Goal: Browse casually: Explore the website without a specific task or goal

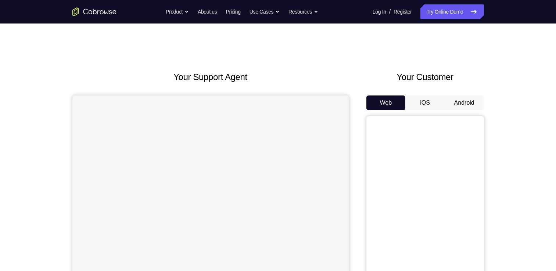
click at [464, 95] on button "Android" at bounding box center [463, 102] width 39 height 15
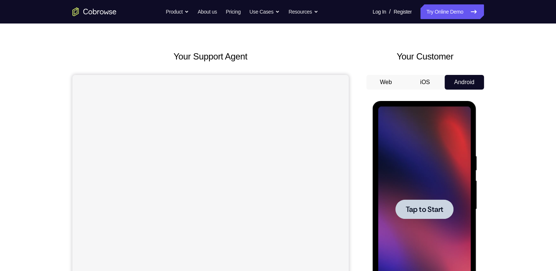
scroll to position [76, 0]
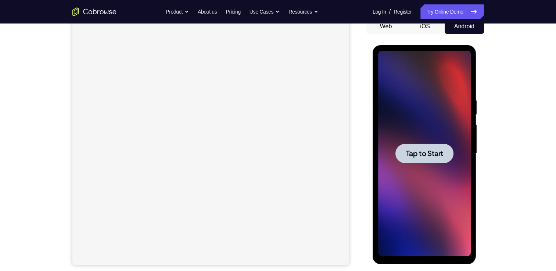
click at [454, 146] on div at bounding box center [424, 154] width 93 height 206
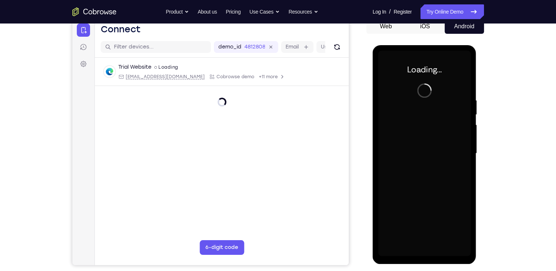
scroll to position [0, 0]
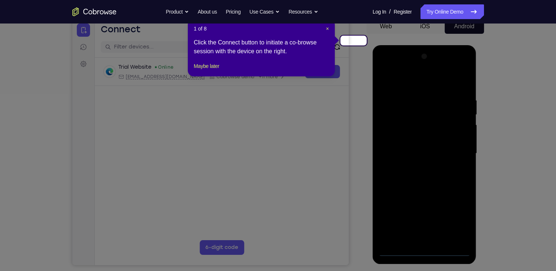
click at [326, 26] on header "1 of 8 ×" at bounding box center [261, 28] width 135 height 7
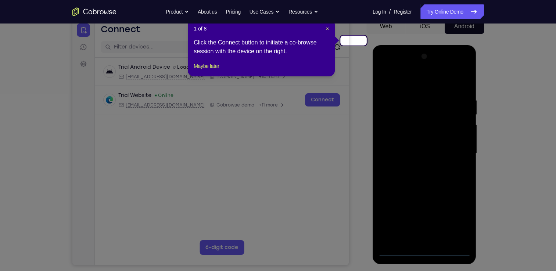
click at [327, 25] on header "1 of 8 ×" at bounding box center [261, 28] width 135 height 7
click at [329, 26] on span "×" at bounding box center [327, 29] width 3 height 6
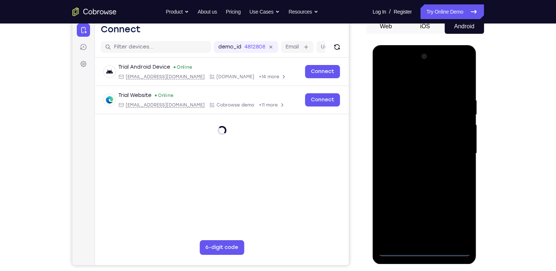
click at [428, 251] on div at bounding box center [424, 154] width 93 height 206
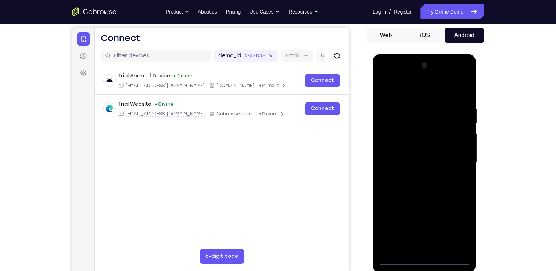
click at [459, 225] on div at bounding box center [424, 162] width 93 height 206
click at [396, 88] on div at bounding box center [424, 162] width 93 height 206
click at [456, 162] on div at bounding box center [424, 162] width 93 height 206
click at [418, 175] on div at bounding box center [424, 162] width 93 height 206
click at [417, 157] on div at bounding box center [424, 162] width 93 height 206
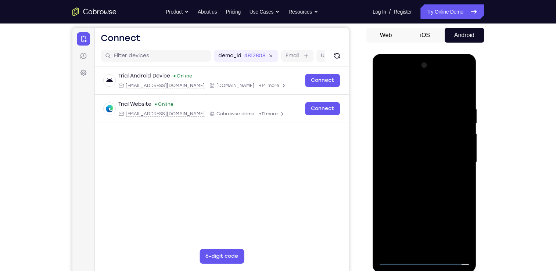
click at [413, 152] on div at bounding box center [424, 162] width 93 height 206
click at [411, 160] on div at bounding box center [424, 162] width 93 height 206
click at [414, 183] on div at bounding box center [424, 162] width 93 height 206
click at [435, 190] on div at bounding box center [424, 162] width 93 height 206
click at [412, 97] on div at bounding box center [424, 162] width 93 height 206
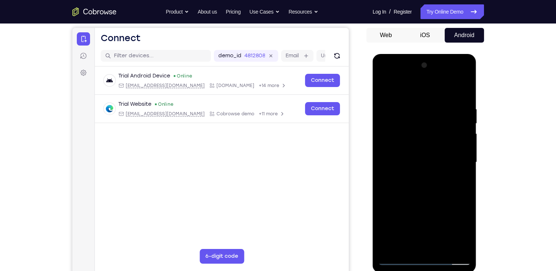
click at [455, 101] on div at bounding box center [424, 162] width 93 height 206
click at [460, 101] on div at bounding box center [424, 162] width 93 height 206
click at [460, 115] on div at bounding box center [424, 162] width 93 height 206
click at [399, 103] on div at bounding box center [424, 162] width 93 height 206
drag, startPoint x: 419, startPoint y: 134, endPoint x: 494, endPoint y: 130, distance: 75.4
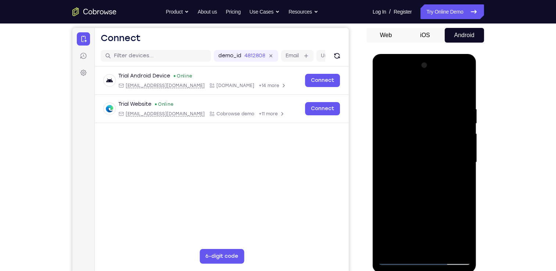
click at [477, 130] on html "Online web based iOS Simulators and Android Emulators. Run iPhone, iPad, Mobile…" at bounding box center [424, 164] width 105 height 220
drag, startPoint x: 390, startPoint y: 115, endPoint x: 528, endPoint y: 127, distance: 138.7
click at [477, 127] on html "Online web based iOS Simulators and Android Emulators. Run iPhone, iPad, Mobile…" at bounding box center [424, 164] width 105 height 220
click at [440, 136] on div at bounding box center [424, 162] width 93 height 206
click at [425, 149] on div at bounding box center [424, 162] width 93 height 206
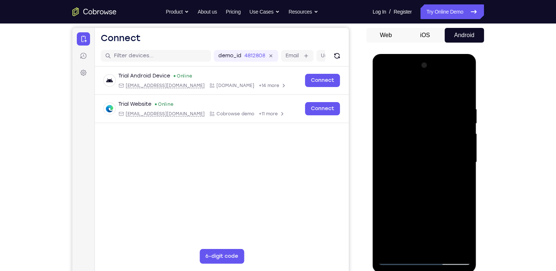
click at [401, 99] on div at bounding box center [424, 162] width 93 height 206
drag, startPoint x: 440, startPoint y: 180, endPoint x: 428, endPoint y: 313, distance: 133.5
click at [428, 271] on html "Online web based iOS Simulators and Android Emulators. Run iPhone, iPad, Mobile…" at bounding box center [424, 164] width 105 height 220
click at [388, 249] on div at bounding box center [424, 162] width 93 height 206
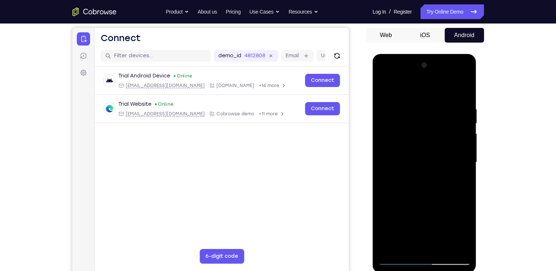
drag, startPoint x: 443, startPoint y: 109, endPoint x: 398, endPoint y: 113, distance: 44.6
click at [398, 113] on div at bounding box center [424, 162] width 93 height 206
drag, startPoint x: 458, startPoint y: 111, endPoint x: 408, endPoint y: 113, distance: 50.3
click at [408, 113] on div at bounding box center [424, 162] width 93 height 206
drag, startPoint x: 433, startPoint y: 120, endPoint x: 433, endPoint y: 254, distance: 133.3
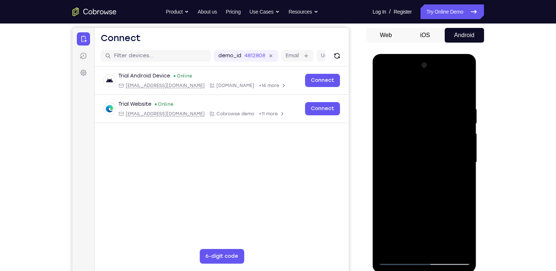
click at [433, 254] on div at bounding box center [424, 162] width 93 height 206
click at [392, 246] on div at bounding box center [424, 162] width 93 height 206
click at [388, 249] on div at bounding box center [424, 162] width 93 height 206
click at [447, 249] on div at bounding box center [424, 162] width 93 height 206
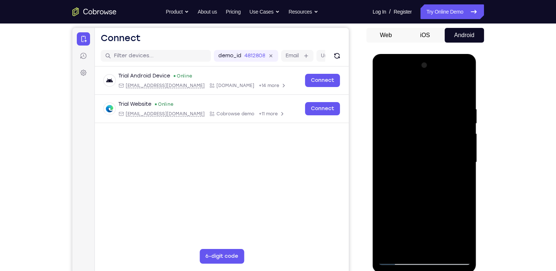
click at [426, 200] on div at bounding box center [424, 162] width 93 height 206
click at [388, 88] on div at bounding box center [424, 162] width 93 height 206
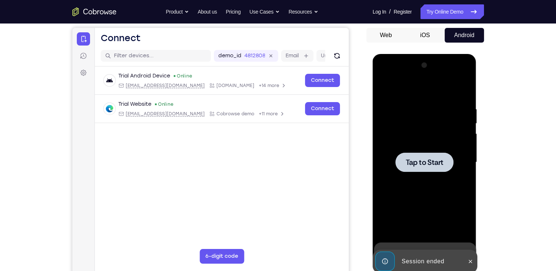
click at [400, 163] on div at bounding box center [424, 161] width 58 height 19
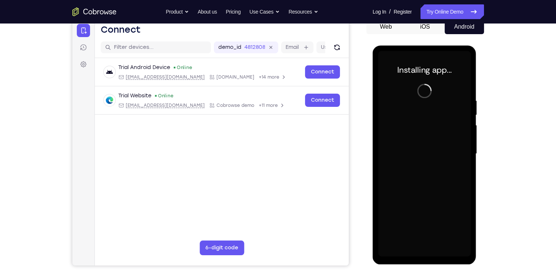
scroll to position [51, 0]
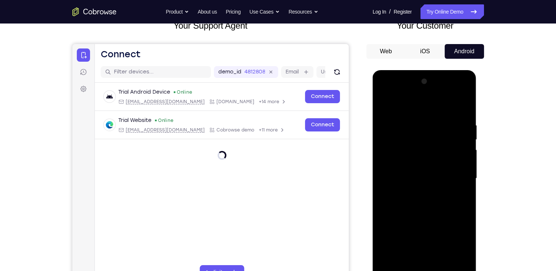
click at [428, 271] on div at bounding box center [424, 179] width 93 height 206
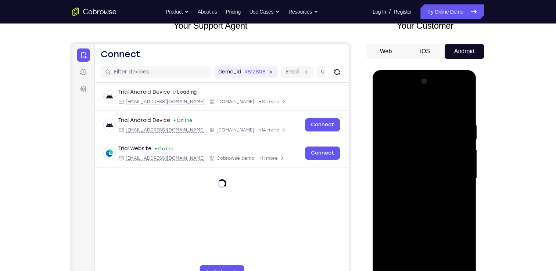
click at [461, 244] on div at bounding box center [424, 179] width 93 height 206
click at [455, 244] on div at bounding box center [424, 179] width 93 height 206
click at [427, 106] on div at bounding box center [424, 179] width 93 height 206
click at [456, 175] on div at bounding box center [424, 179] width 93 height 206
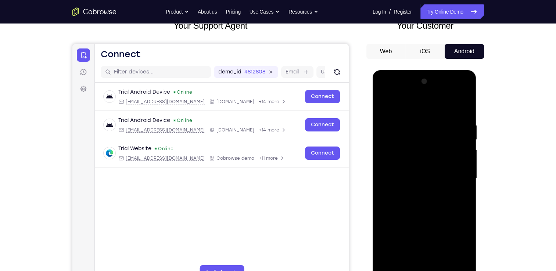
click at [425, 242] on div at bounding box center [424, 179] width 93 height 206
click at [414, 190] on div at bounding box center [424, 179] width 93 height 206
click at [417, 172] on div at bounding box center [424, 179] width 93 height 206
click at [412, 166] on div at bounding box center [424, 179] width 93 height 206
click at [409, 180] on div at bounding box center [424, 179] width 93 height 206
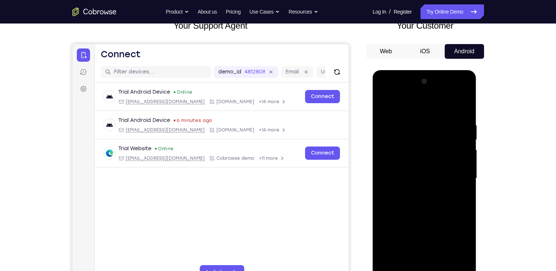
click at [413, 199] on div at bounding box center [424, 179] width 93 height 206
click at [420, 197] on div at bounding box center [424, 179] width 93 height 206
click at [429, 204] on div at bounding box center [424, 179] width 93 height 206
drag, startPoint x: 410, startPoint y: 248, endPoint x: 426, endPoint y: 144, distance: 104.7
click at [426, 144] on div at bounding box center [424, 179] width 93 height 206
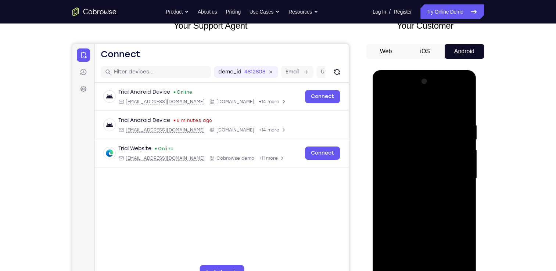
drag, startPoint x: 426, startPoint y: 239, endPoint x: 444, endPoint y: 113, distance: 127.3
click at [444, 113] on div at bounding box center [424, 179] width 93 height 206
drag, startPoint x: 419, startPoint y: 243, endPoint x: 446, endPoint y: 91, distance: 154.8
click at [446, 91] on div at bounding box center [424, 179] width 93 height 206
click at [441, 266] on div at bounding box center [424, 179] width 93 height 206
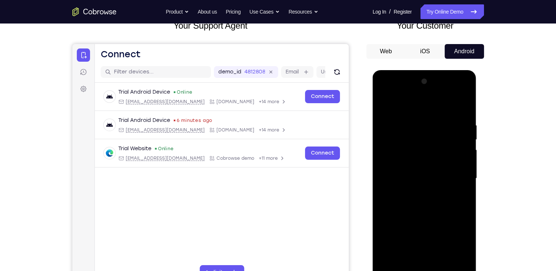
click at [435, 219] on div at bounding box center [424, 179] width 93 height 206
click at [417, 175] on div at bounding box center [424, 179] width 93 height 206
click at [386, 106] on div at bounding box center [424, 179] width 93 height 206
click at [390, 261] on div at bounding box center [424, 179] width 93 height 206
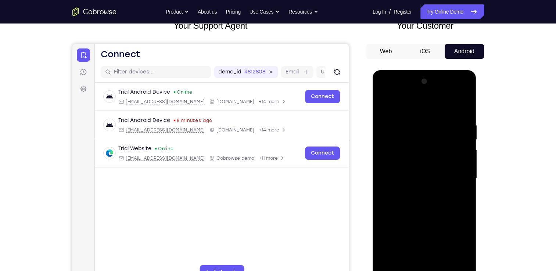
click at [390, 261] on div at bounding box center [424, 179] width 93 height 206
drag, startPoint x: 464, startPoint y: 115, endPoint x: 406, endPoint y: 115, distance: 58.0
click at [406, 115] on div at bounding box center [424, 179] width 93 height 206
click at [388, 263] on div at bounding box center [424, 179] width 93 height 206
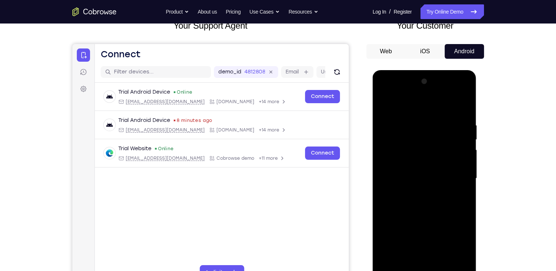
click at [388, 263] on div at bounding box center [424, 179] width 93 height 206
drag, startPoint x: 422, startPoint y: 105, endPoint x: 447, endPoint y: 313, distance: 209.7
click at [447, 271] on html "Online web based iOS Simulators and Android Emulators. Run iPhone, iPad, Mobile…" at bounding box center [424, 180] width 105 height 220
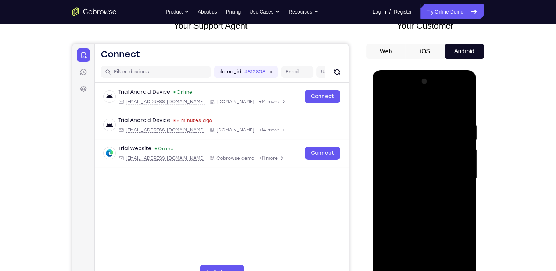
drag, startPoint x: 417, startPoint y: 106, endPoint x: 435, endPoint y: 248, distance: 142.8
click at [435, 248] on div at bounding box center [424, 179] width 93 height 206
click at [436, 129] on div at bounding box center [424, 179] width 93 height 206
click at [462, 167] on div at bounding box center [424, 179] width 93 height 206
click at [460, 105] on div at bounding box center [424, 179] width 93 height 206
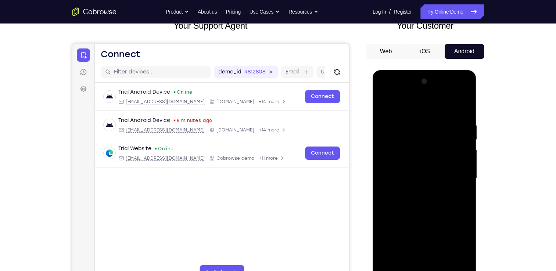
click at [459, 262] on div at bounding box center [424, 179] width 93 height 206
click at [387, 262] on div at bounding box center [424, 179] width 93 height 206
drag, startPoint x: 413, startPoint y: 228, endPoint x: 429, endPoint y: 124, distance: 104.5
click at [429, 124] on div at bounding box center [424, 179] width 93 height 206
drag, startPoint x: 418, startPoint y: 243, endPoint x: 454, endPoint y: 96, distance: 151.2
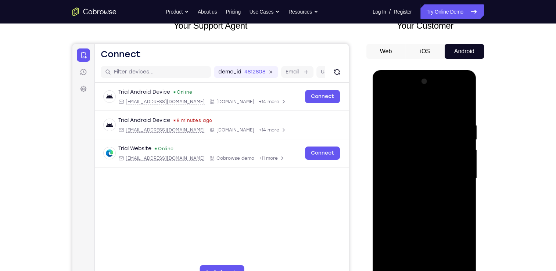
click at [454, 96] on div at bounding box center [424, 179] width 93 height 206
drag, startPoint x: 429, startPoint y: 233, endPoint x: 447, endPoint y: 113, distance: 121.4
click at [447, 113] on div at bounding box center [424, 179] width 93 height 206
drag, startPoint x: 431, startPoint y: 220, endPoint x: 424, endPoint y: 103, distance: 117.0
click at [424, 103] on div at bounding box center [424, 179] width 93 height 206
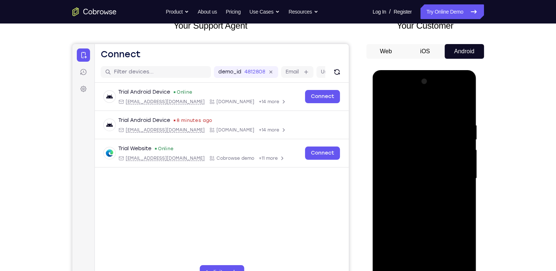
drag, startPoint x: 424, startPoint y: 206, endPoint x: 434, endPoint y: 158, distance: 48.8
click at [434, 158] on div at bounding box center [424, 179] width 93 height 206
drag, startPoint x: 432, startPoint y: 221, endPoint x: 449, endPoint y: 134, distance: 88.4
click at [449, 134] on div at bounding box center [424, 179] width 93 height 206
drag, startPoint x: 426, startPoint y: 237, endPoint x: 449, endPoint y: 128, distance: 111.1
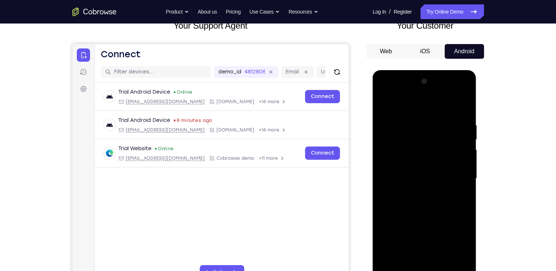
click at [449, 128] on div at bounding box center [424, 179] width 93 height 206
drag, startPoint x: 430, startPoint y: 232, endPoint x: 456, endPoint y: 144, distance: 92.5
click at [456, 144] on div at bounding box center [424, 179] width 93 height 206
drag, startPoint x: 437, startPoint y: 230, endPoint x: 460, endPoint y: 123, distance: 108.5
click at [460, 123] on div at bounding box center [424, 179] width 93 height 206
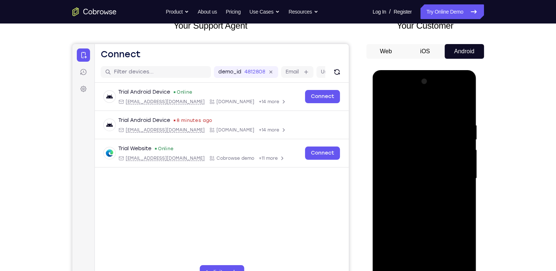
drag, startPoint x: 434, startPoint y: 246, endPoint x: 462, endPoint y: 140, distance: 108.8
click at [462, 140] on div at bounding box center [424, 179] width 93 height 206
drag, startPoint x: 434, startPoint y: 227, endPoint x: 454, endPoint y: 143, distance: 86.0
click at [454, 143] on div at bounding box center [424, 179] width 93 height 206
drag, startPoint x: 440, startPoint y: 231, endPoint x: 454, endPoint y: 123, distance: 109.2
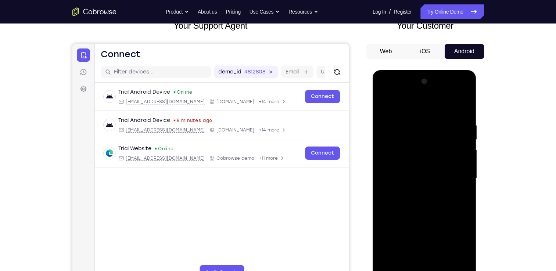
click at [454, 123] on div at bounding box center [424, 179] width 93 height 206
drag, startPoint x: 440, startPoint y: 230, endPoint x: 455, endPoint y: 129, distance: 102.5
click at [455, 129] on div at bounding box center [424, 179] width 93 height 206
drag, startPoint x: 438, startPoint y: 203, endPoint x: 455, endPoint y: 150, distance: 56.2
click at [455, 150] on div at bounding box center [424, 179] width 93 height 206
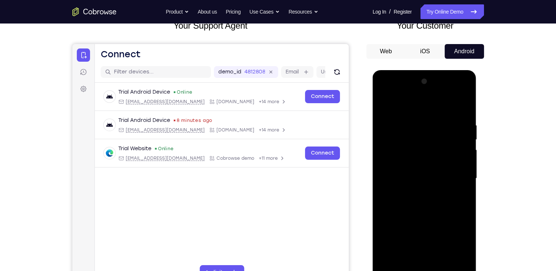
drag, startPoint x: 423, startPoint y: 225, endPoint x: 434, endPoint y: 153, distance: 72.5
click at [434, 153] on div at bounding box center [424, 179] width 93 height 206
drag, startPoint x: 430, startPoint y: 209, endPoint x: 456, endPoint y: 118, distance: 94.4
click at [456, 118] on div at bounding box center [424, 179] width 93 height 206
drag, startPoint x: 437, startPoint y: 235, endPoint x: 461, endPoint y: 138, distance: 99.8
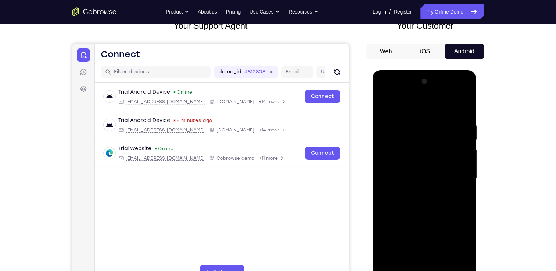
click at [461, 138] on div at bounding box center [424, 179] width 93 height 206
drag, startPoint x: 448, startPoint y: 181, endPoint x: 464, endPoint y: 138, distance: 45.0
click at [464, 138] on div at bounding box center [424, 179] width 93 height 206
drag, startPoint x: 434, startPoint y: 212, endPoint x: 463, endPoint y: 137, distance: 79.7
click at [463, 137] on div at bounding box center [424, 179] width 93 height 206
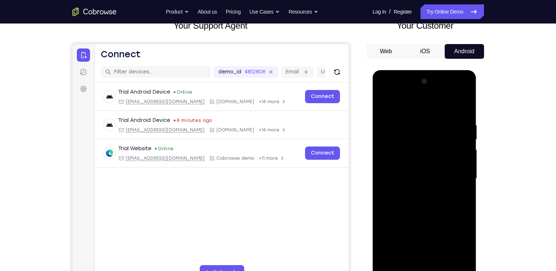
drag, startPoint x: 420, startPoint y: 242, endPoint x: 461, endPoint y: 111, distance: 137.6
click at [461, 111] on div at bounding box center [424, 179] width 93 height 206
drag, startPoint x: 428, startPoint y: 235, endPoint x: 479, endPoint y: 132, distance: 115.3
click at [477, 132] on html "Online web based iOS Simulators and Android Emulators. Run iPhone, iPad, Mobile…" at bounding box center [424, 180] width 105 height 220
drag, startPoint x: 437, startPoint y: 246, endPoint x: 486, endPoint y: 81, distance: 171.6
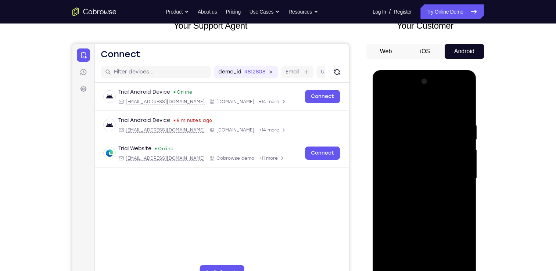
click at [477, 81] on html "Online web based iOS Simulators and Android Emulators. Run iPhone, iPad, Mobile…" at bounding box center [424, 180] width 105 height 220
drag, startPoint x: 456, startPoint y: 145, endPoint x: 450, endPoint y: 227, distance: 81.7
click at [450, 227] on div at bounding box center [424, 179] width 93 height 206
drag, startPoint x: 431, startPoint y: 242, endPoint x: 461, endPoint y: 111, distance: 134.1
click at [461, 111] on div at bounding box center [424, 179] width 93 height 206
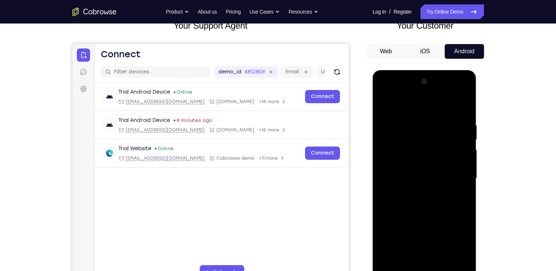
drag, startPoint x: 427, startPoint y: 220, endPoint x: 467, endPoint y: 118, distance: 109.8
click at [467, 118] on div at bounding box center [424, 179] width 93 height 206
drag, startPoint x: 427, startPoint y: 215, endPoint x: 455, endPoint y: 162, distance: 59.5
click at [455, 162] on div at bounding box center [424, 179] width 93 height 206
drag, startPoint x: 430, startPoint y: 235, endPoint x: 453, endPoint y: 183, distance: 56.7
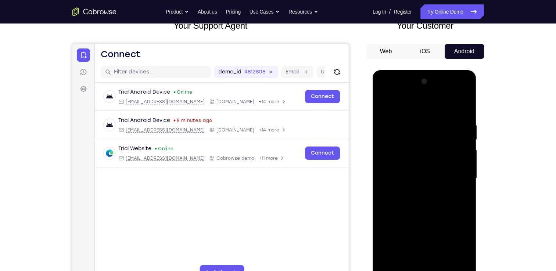
click at [453, 183] on div at bounding box center [424, 179] width 93 height 206
drag, startPoint x: 423, startPoint y: 227, endPoint x: 459, endPoint y: 105, distance: 126.8
click at [459, 105] on div at bounding box center [424, 179] width 93 height 206
drag, startPoint x: 432, startPoint y: 227, endPoint x: 442, endPoint y: 187, distance: 41.6
click at [442, 187] on div at bounding box center [424, 179] width 93 height 206
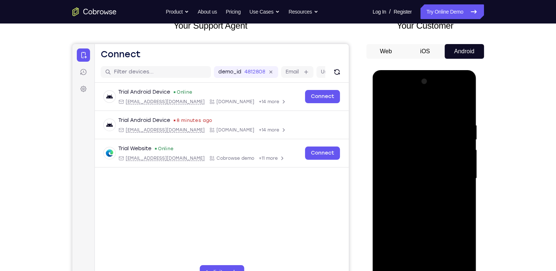
drag, startPoint x: 429, startPoint y: 241, endPoint x: 468, endPoint y: 137, distance: 111.2
click at [468, 137] on div at bounding box center [424, 179] width 93 height 206
drag, startPoint x: 424, startPoint y: 224, endPoint x: 463, endPoint y: 133, distance: 98.9
click at [463, 133] on div at bounding box center [424, 179] width 93 height 206
click at [387, 266] on div at bounding box center [424, 179] width 93 height 206
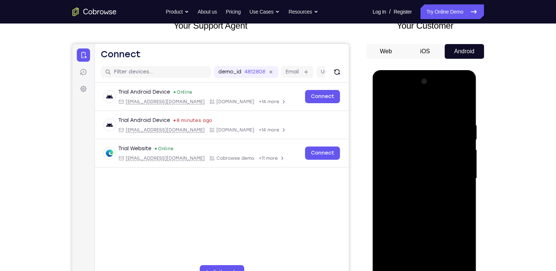
click at [387, 266] on div at bounding box center [424, 179] width 93 height 206
drag, startPoint x: 429, startPoint y: 111, endPoint x: 411, endPoint y: 235, distance: 125.4
click at [411, 235] on div at bounding box center [424, 179] width 93 height 206
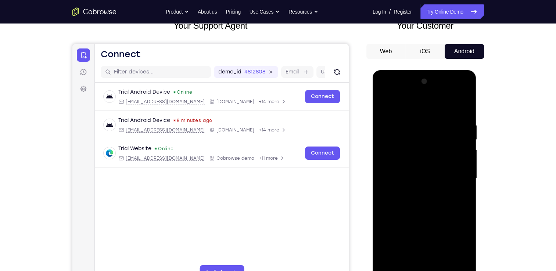
drag, startPoint x: 424, startPoint y: 111, endPoint x: 419, endPoint y: 247, distance: 136.4
click at [419, 247] on div at bounding box center [424, 179] width 93 height 206
click at [439, 263] on div at bounding box center [424, 179] width 93 height 206
click at [387, 102] on div at bounding box center [424, 179] width 93 height 206
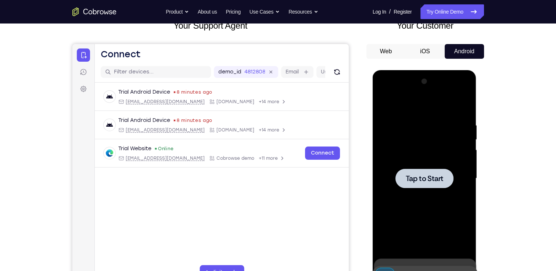
click at [440, 169] on div at bounding box center [424, 178] width 58 height 19
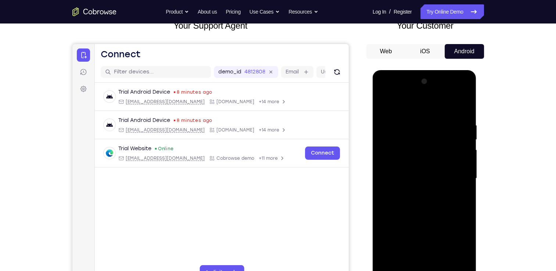
click at [425, 271] on div at bounding box center [424, 179] width 93 height 206
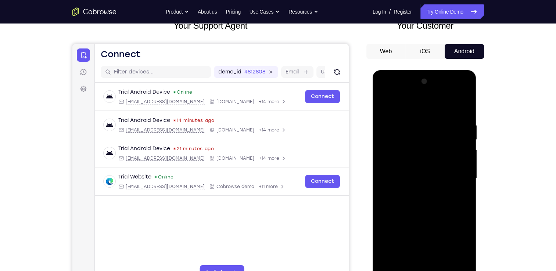
click at [422, 271] on div at bounding box center [424, 179] width 93 height 206
click at [456, 244] on div at bounding box center [424, 179] width 93 height 206
click at [399, 100] on div at bounding box center [424, 179] width 93 height 206
click at [453, 173] on div at bounding box center [424, 179] width 93 height 206
click at [432, 263] on div at bounding box center [424, 179] width 93 height 206
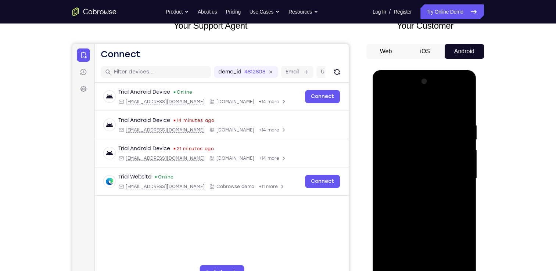
click at [412, 173] on div at bounding box center [424, 179] width 93 height 206
click at [404, 166] on div at bounding box center [424, 179] width 93 height 206
click at [407, 180] on div at bounding box center [424, 179] width 93 height 206
click at [414, 198] on div at bounding box center [424, 179] width 93 height 206
click at [460, 190] on div at bounding box center [424, 179] width 93 height 206
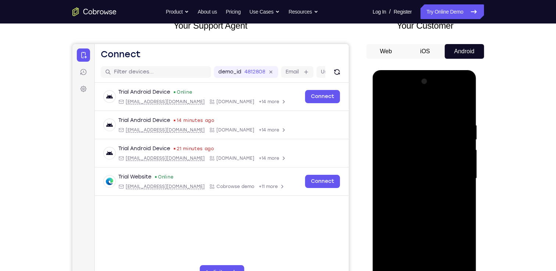
click at [401, 168] on div at bounding box center [424, 179] width 93 height 206
click at [400, 174] on div at bounding box center [424, 179] width 93 height 206
click at [420, 203] on div at bounding box center [424, 179] width 93 height 206
click at [460, 210] on div at bounding box center [424, 179] width 93 height 206
drag, startPoint x: 434, startPoint y: 222, endPoint x: 447, endPoint y: 120, distance: 103.3
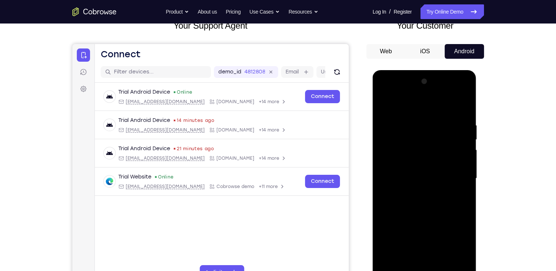
click at [447, 120] on div at bounding box center [424, 179] width 93 height 206
drag, startPoint x: 443, startPoint y: 211, endPoint x: 467, endPoint y: 106, distance: 107.6
click at [467, 106] on div at bounding box center [424, 179] width 93 height 206
drag, startPoint x: 431, startPoint y: 227, endPoint x: 473, endPoint y: 113, distance: 120.7
click at [473, 113] on div at bounding box center [424, 179] width 104 height 219
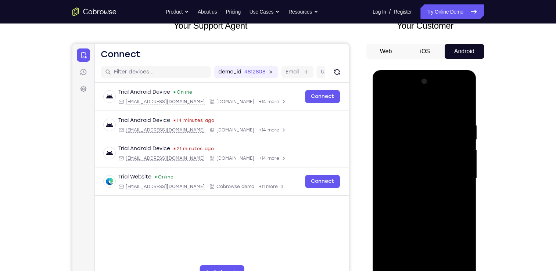
drag, startPoint x: 415, startPoint y: 226, endPoint x: 441, endPoint y: 121, distance: 108.1
click at [441, 121] on div at bounding box center [424, 179] width 93 height 206
click at [393, 263] on div at bounding box center [424, 179] width 93 height 206
